Goal: Task Accomplishment & Management: Manage account settings

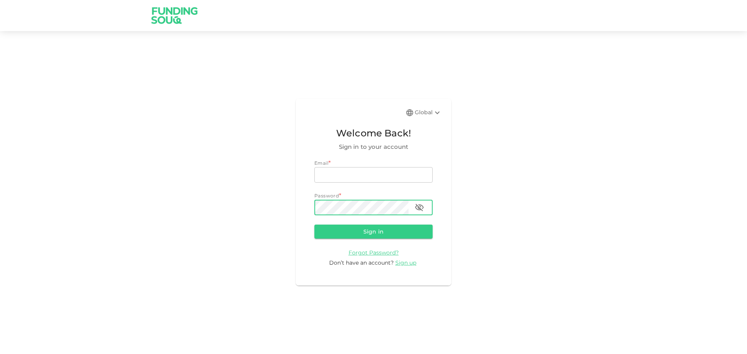
type input "[EMAIL_ADDRESS][DOMAIN_NAME]"
click at [420, 209] on icon "button" at bounding box center [418, 207] width 9 height 9
